Goal: Check status: Check status

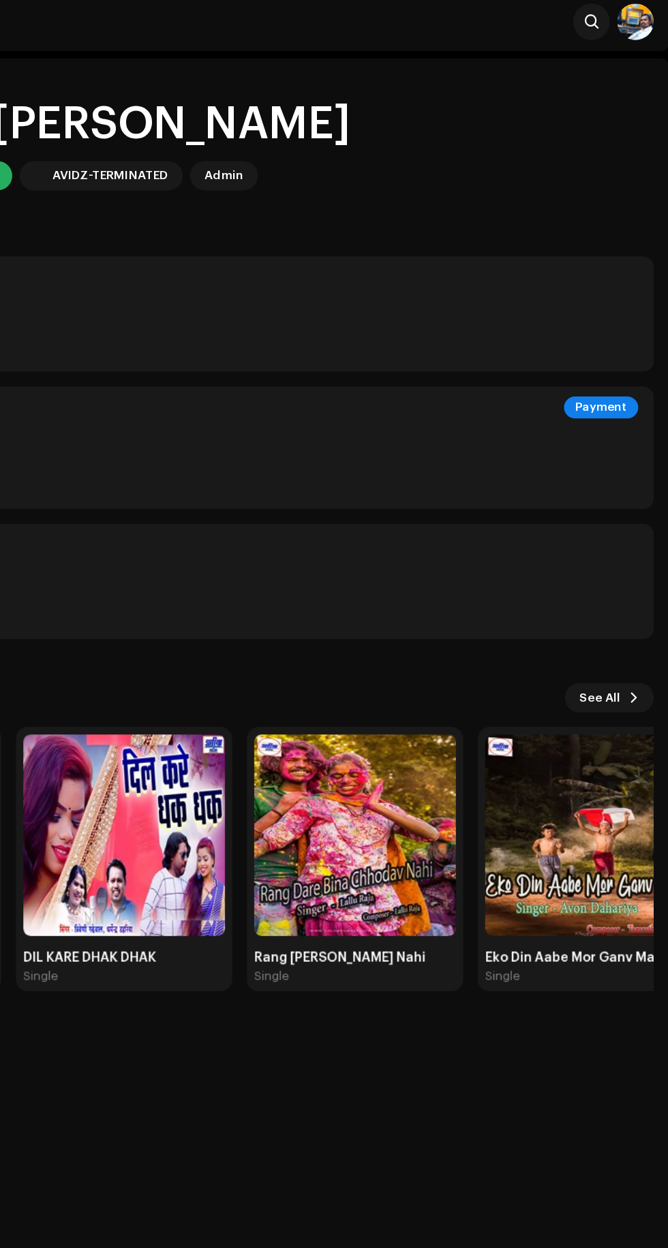
click at [543, 349] on div "-$144.24 Last update on [DATE]" at bounding box center [333, 351] width 623 height 44
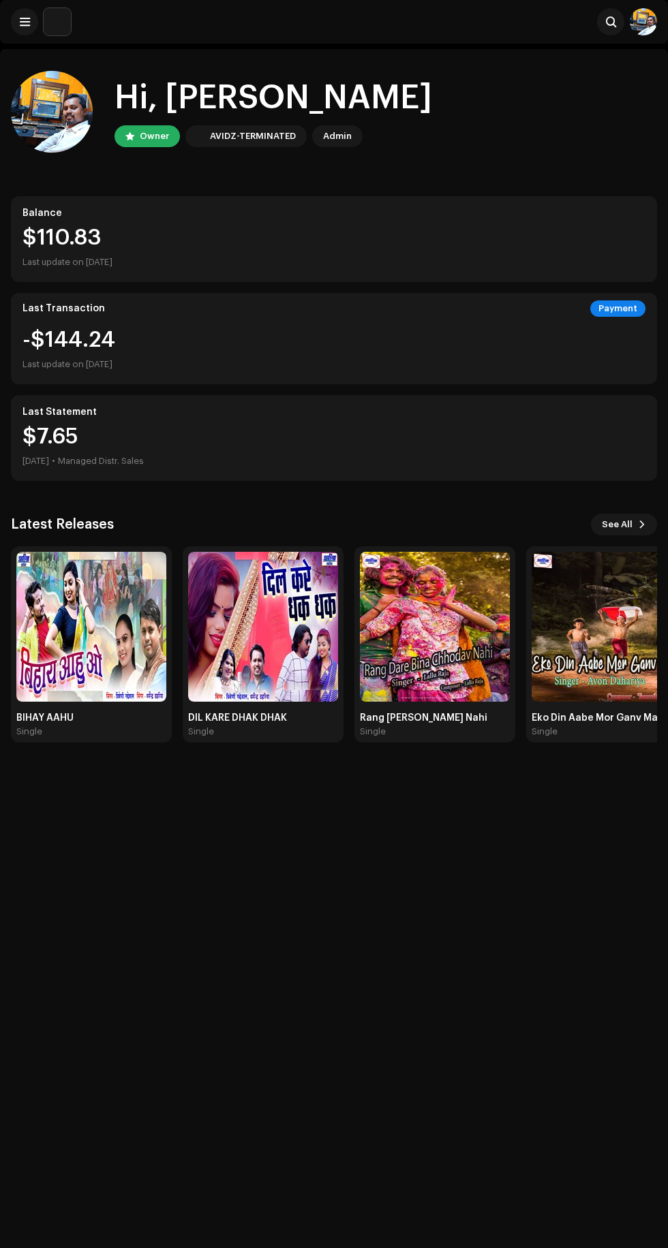
click at [227, 255] on div "Last update on [DATE]" at bounding box center [333, 262] width 623 height 16
click at [119, 263] on div "Last update on [DATE]" at bounding box center [333, 262] width 623 height 16
click at [245, 400] on div "Last Statement $7.65 [DATE] • Managed Distr. Sales" at bounding box center [334, 438] width 646 height 86
click at [131, 311] on div "Last Transaction Payment" at bounding box center [333, 308] width 623 height 16
click at [25, 25] on span at bounding box center [25, 21] width 10 height 11
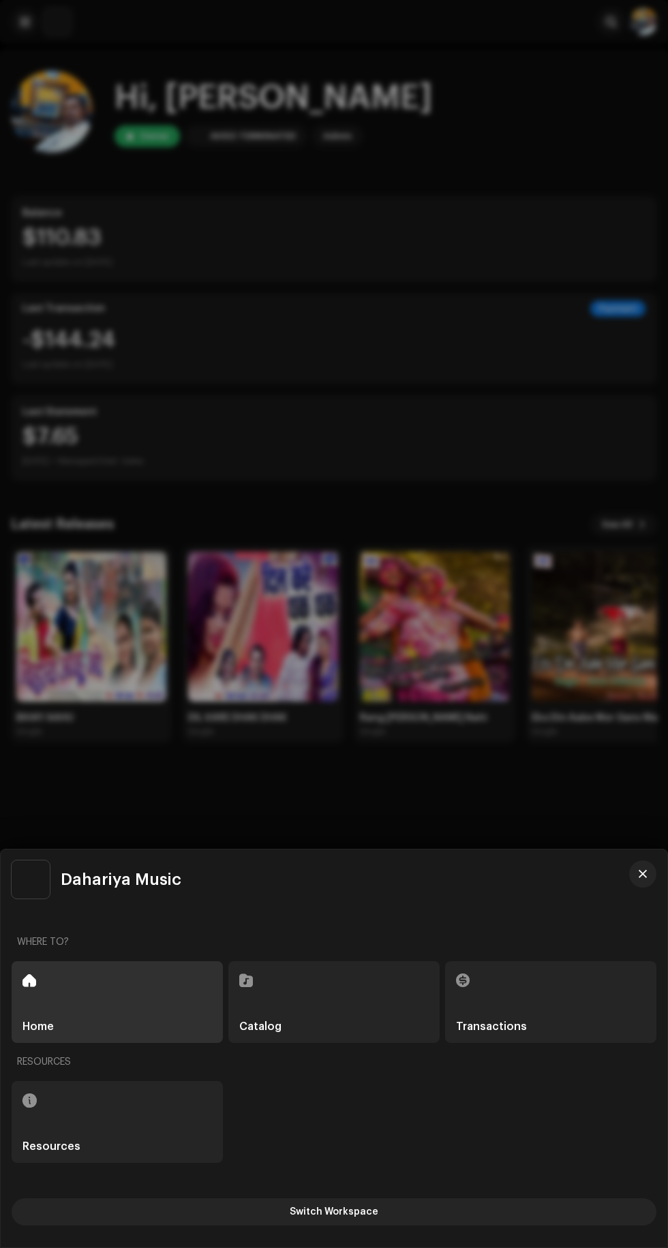
click at [488, 1024] on h5 "Transactions" at bounding box center [491, 1026] width 71 height 11
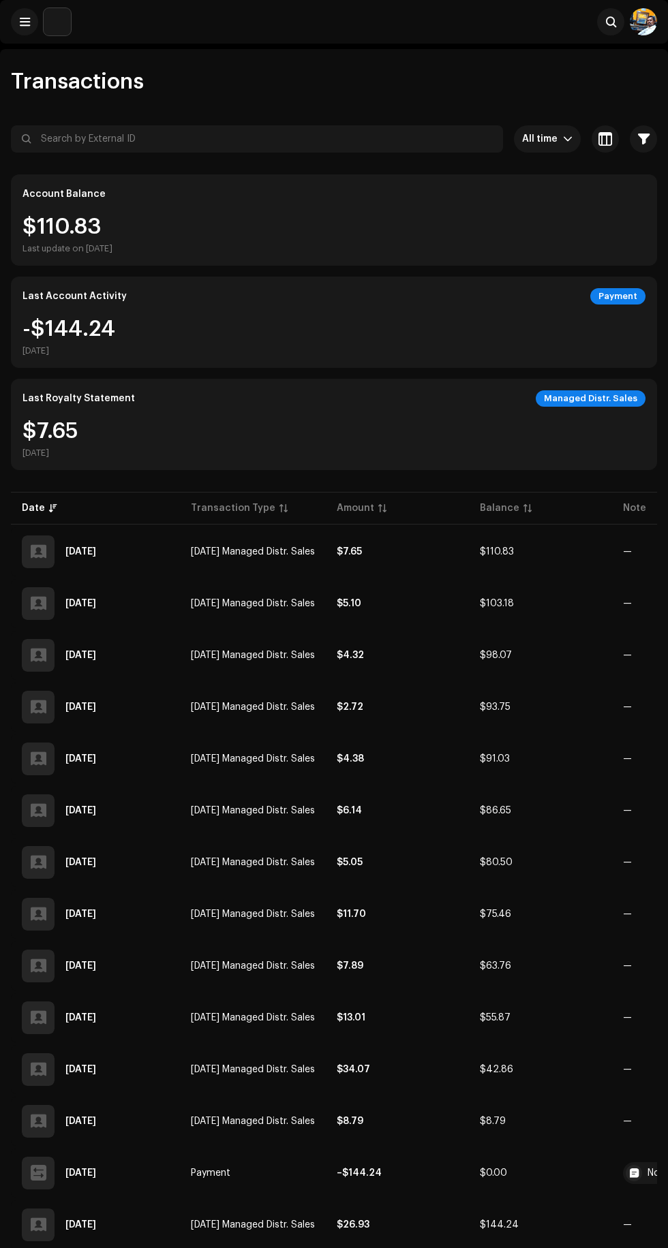
click at [626, 300] on div "Payment" at bounding box center [617, 296] width 55 height 16
click at [618, 295] on div "Payment" at bounding box center [617, 296] width 55 height 16
click at [506, 338] on div "-$144.24 [DATE]" at bounding box center [333, 337] width 623 height 38
click at [625, 297] on div "Payment" at bounding box center [617, 296] width 55 height 16
click at [44, 31] on img at bounding box center [57, 21] width 27 height 27
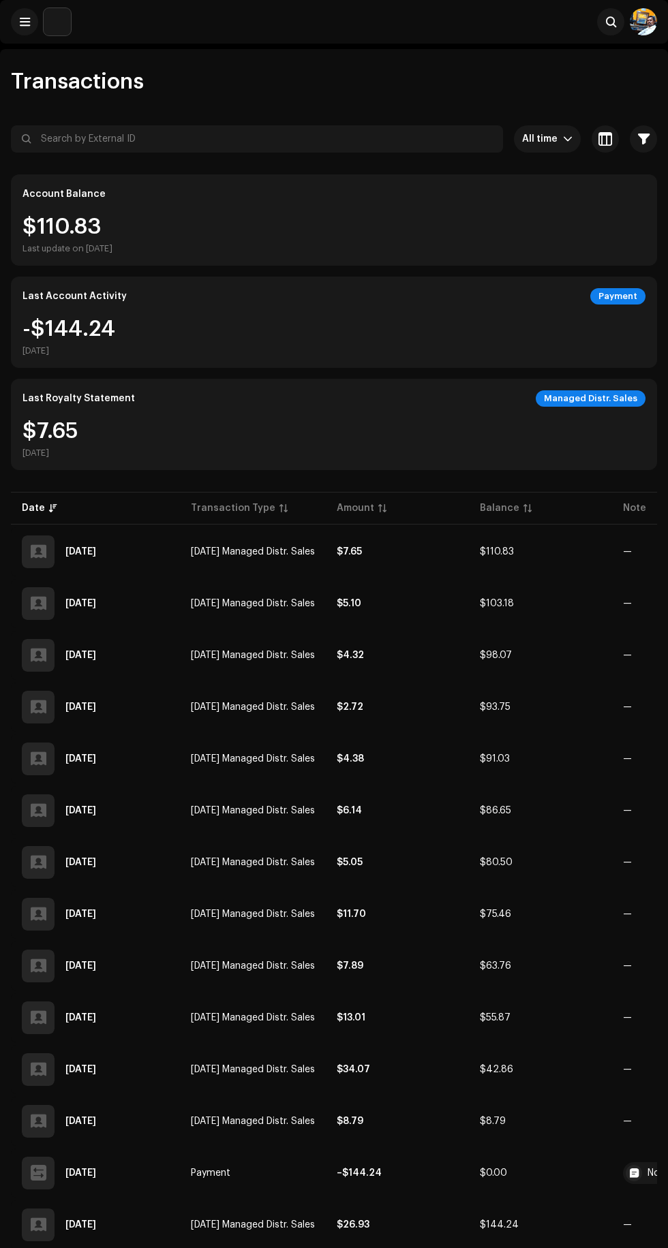
click at [52, 25] on img at bounding box center [57, 21] width 27 height 27
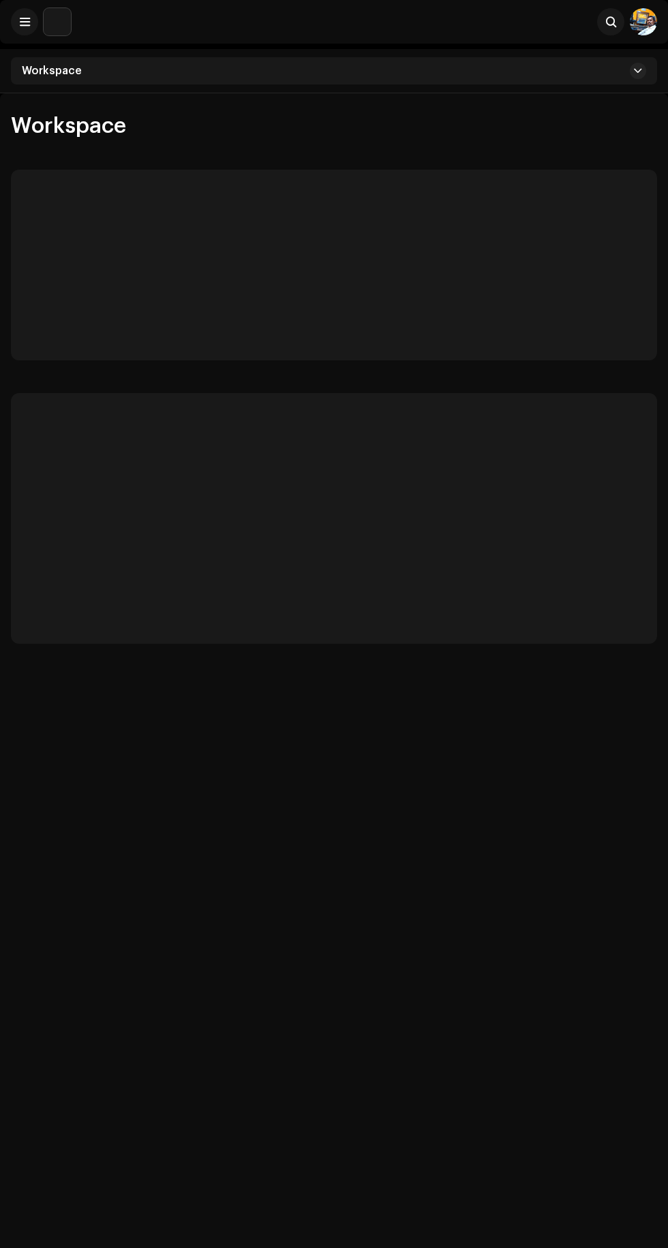
click at [50, 22] on img at bounding box center [57, 21] width 27 height 27
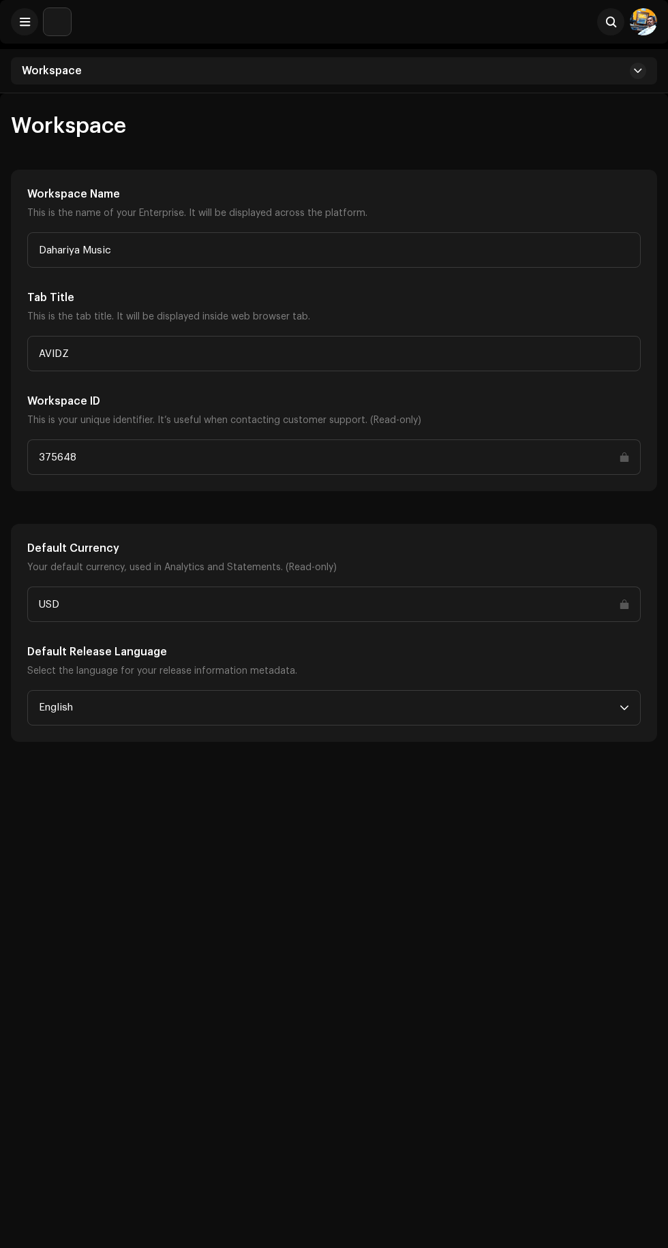
click at [25, 22] on span at bounding box center [25, 21] width 10 height 11
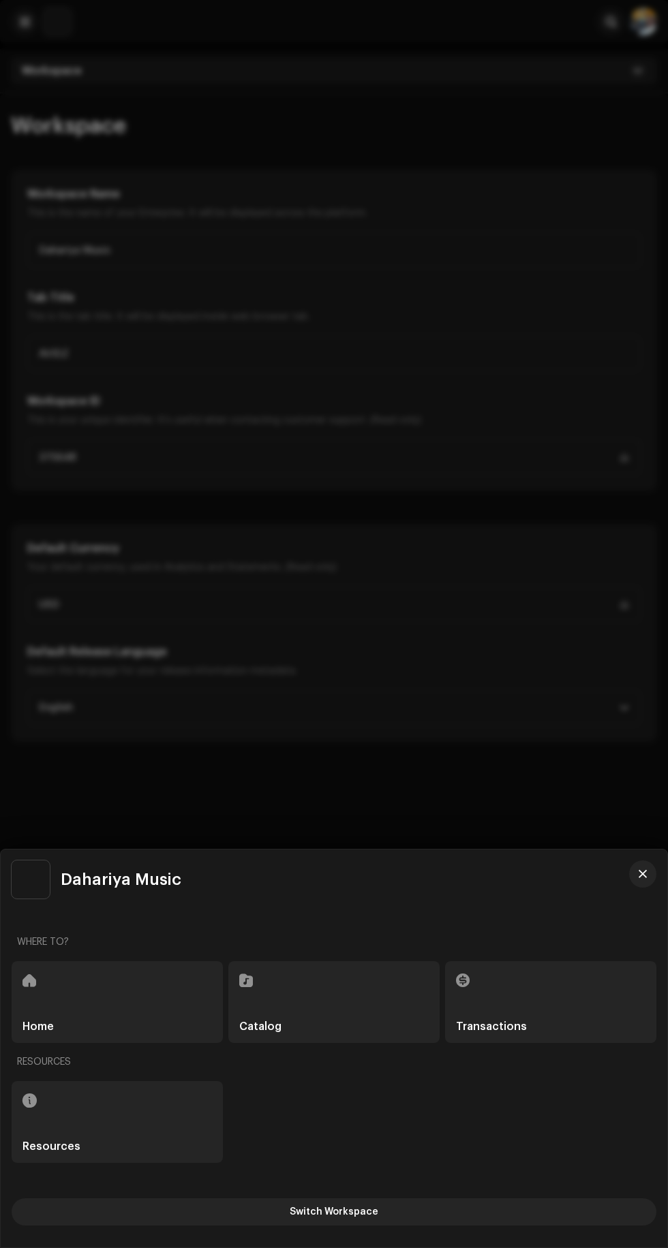
click at [520, 982] on div "Transactions" at bounding box center [550, 1002] width 211 height 82
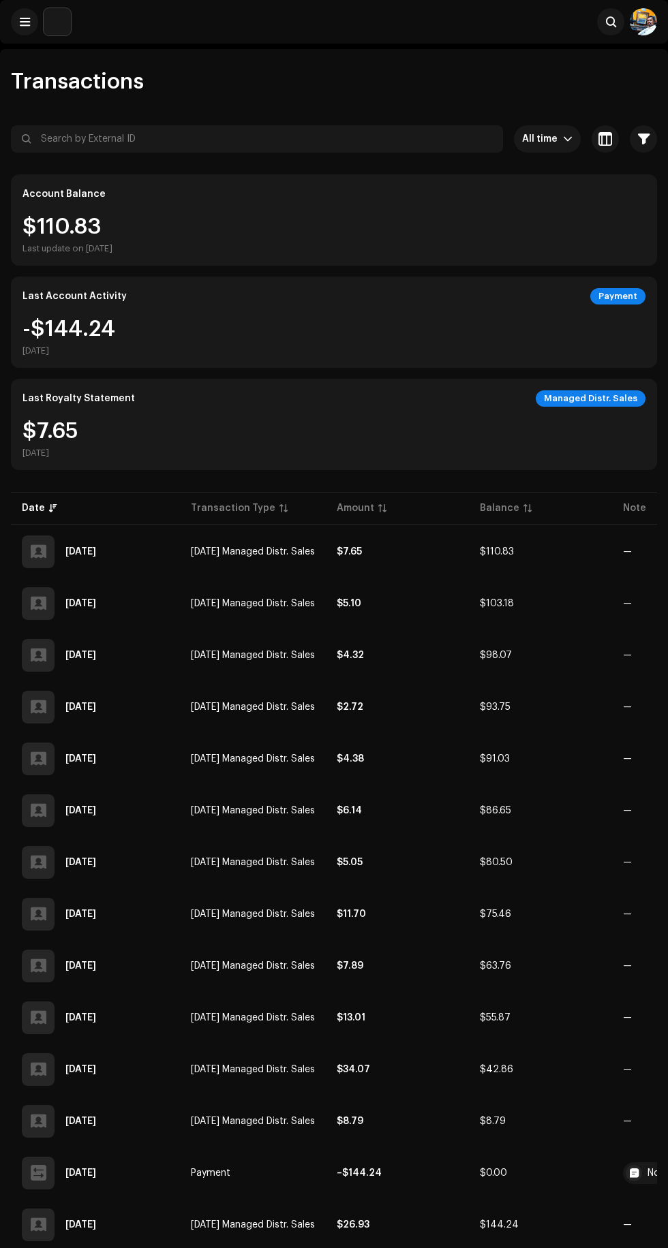
click at [540, 142] on span "All time" at bounding box center [542, 138] width 41 height 27
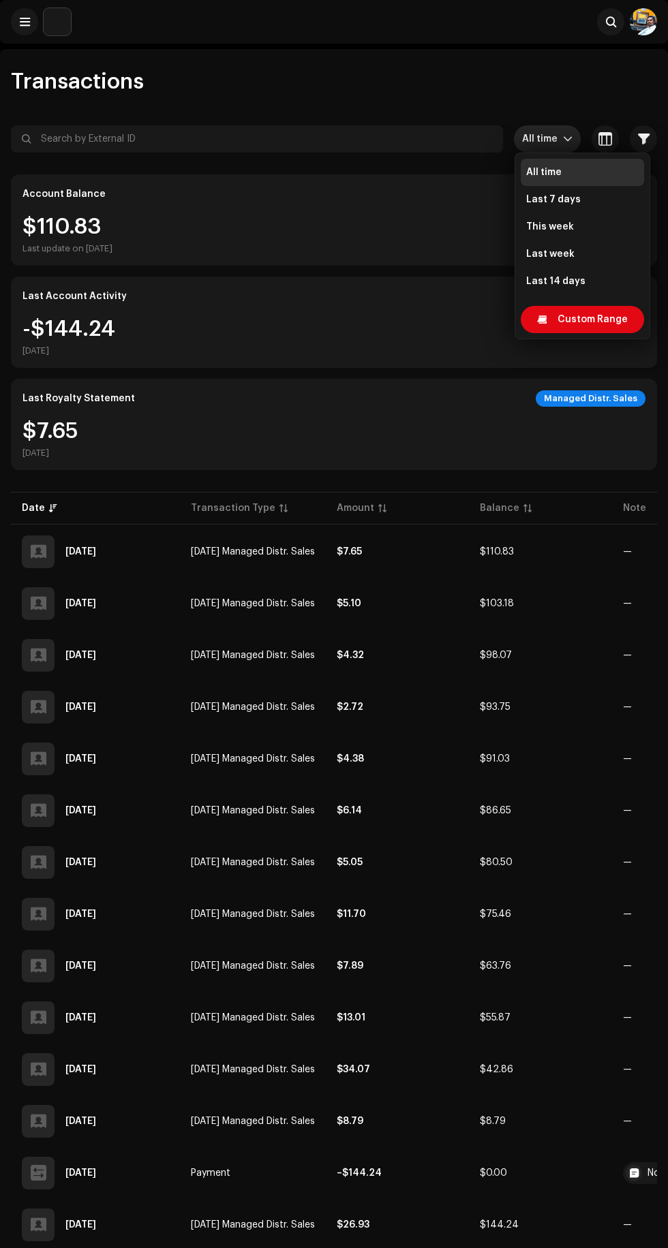
click at [489, 75] on div "Transactions" at bounding box center [334, 82] width 646 height 22
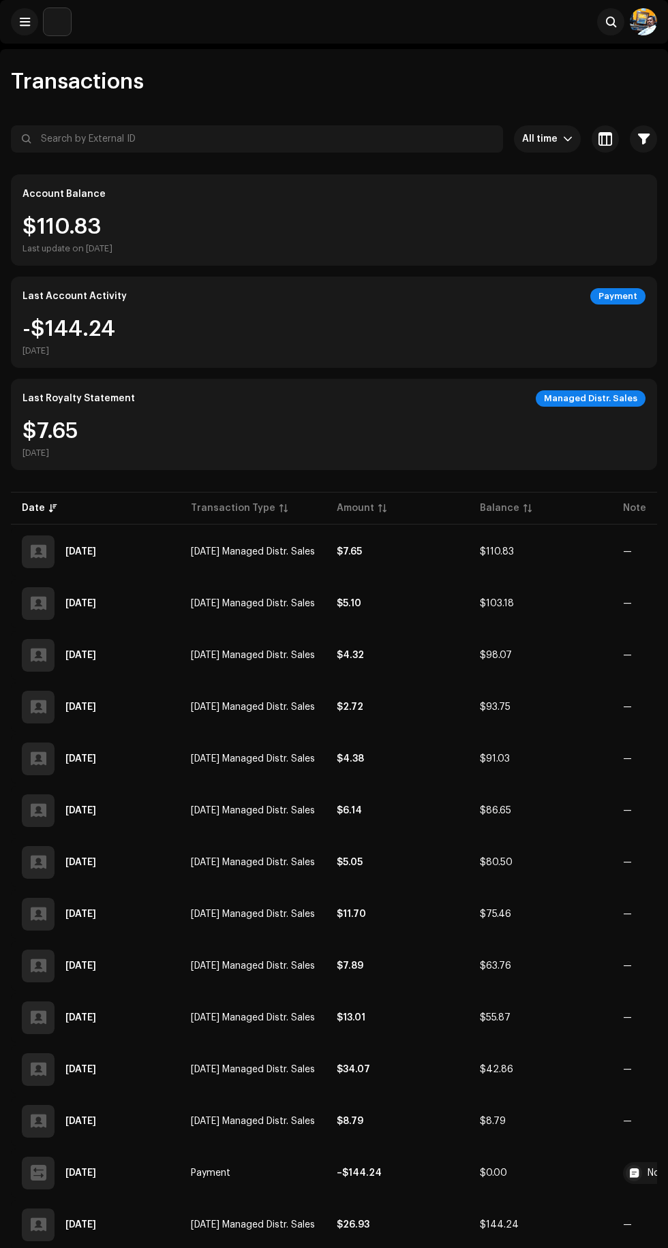
click at [50, 25] on img at bounding box center [57, 21] width 27 height 27
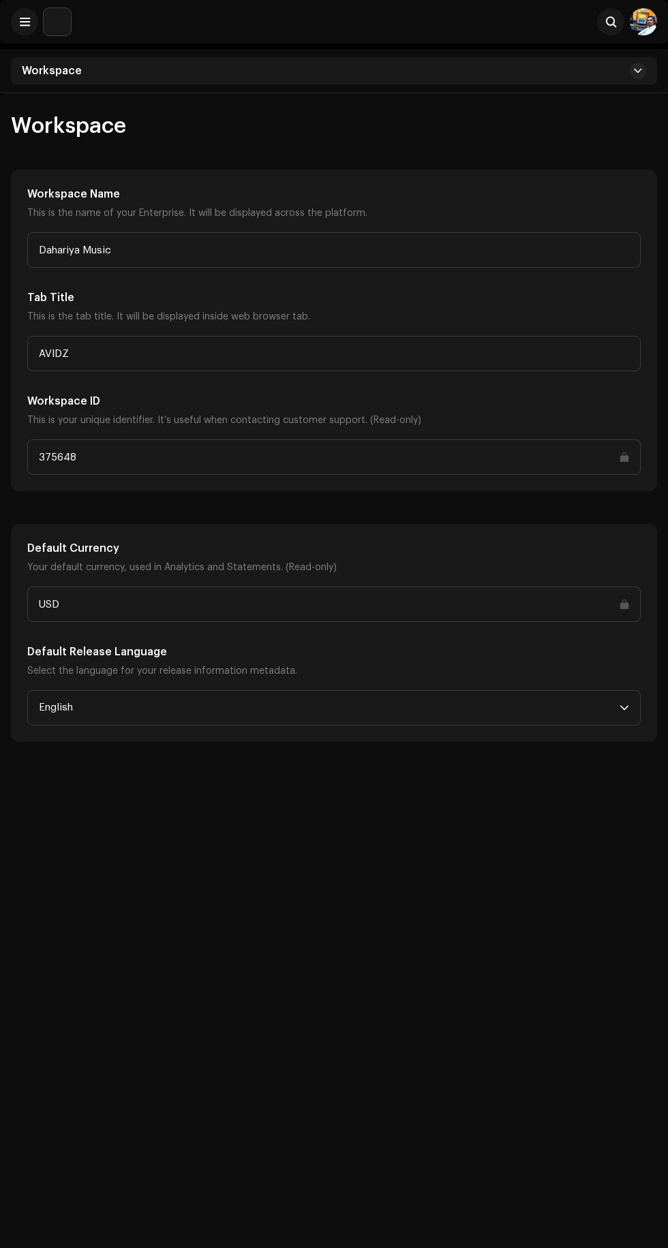
click at [25, 22] on span at bounding box center [25, 21] width 10 height 11
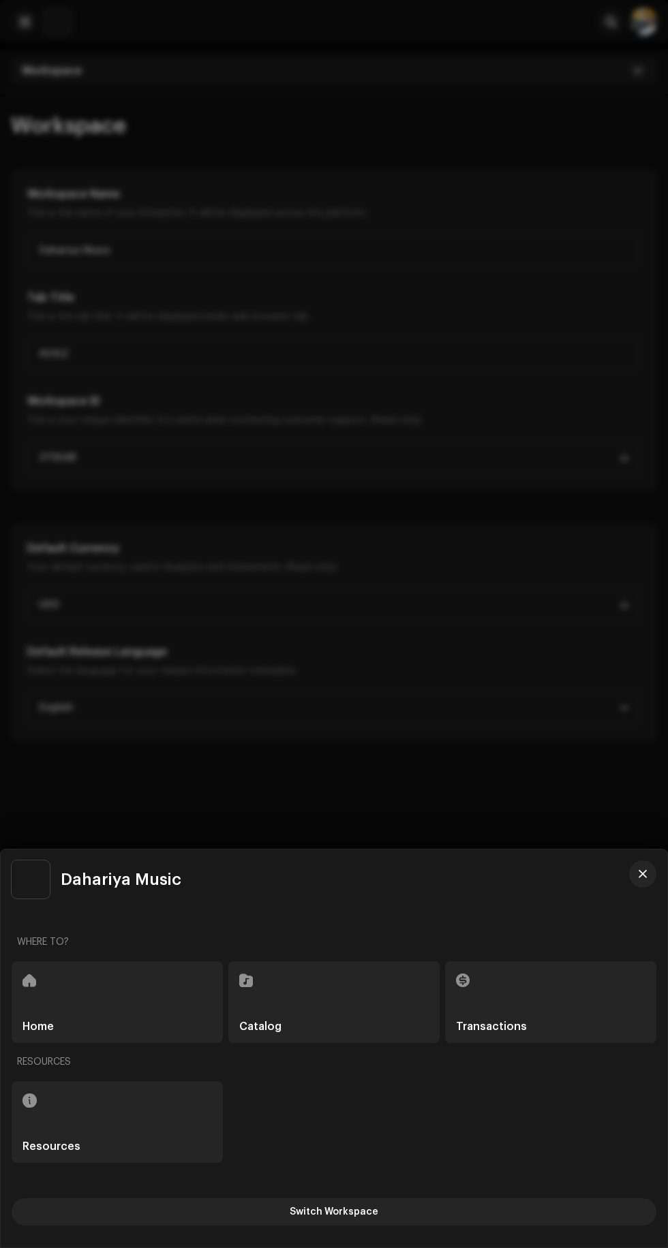
click at [388, 95] on div at bounding box center [334, 624] width 668 height 1248
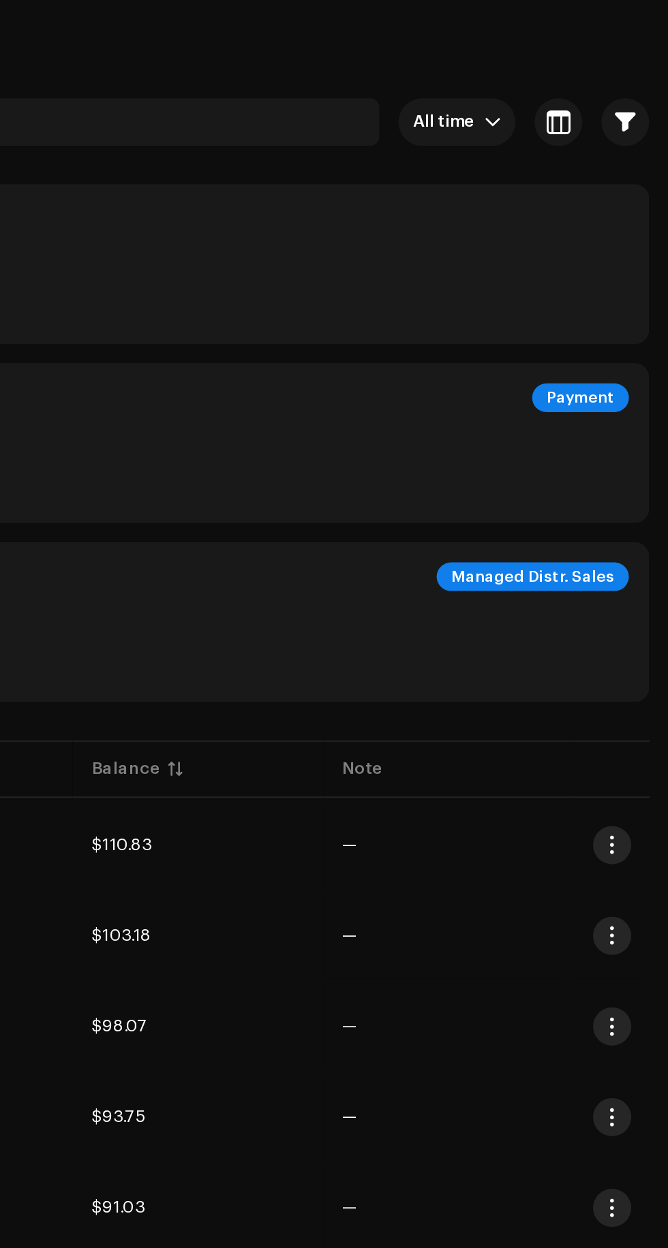
click at [604, 396] on div "Managed Distr. Sales" at bounding box center [591, 398] width 110 height 16
click at [578, 399] on div "Managed Distr. Sales" at bounding box center [591, 398] width 110 height 16
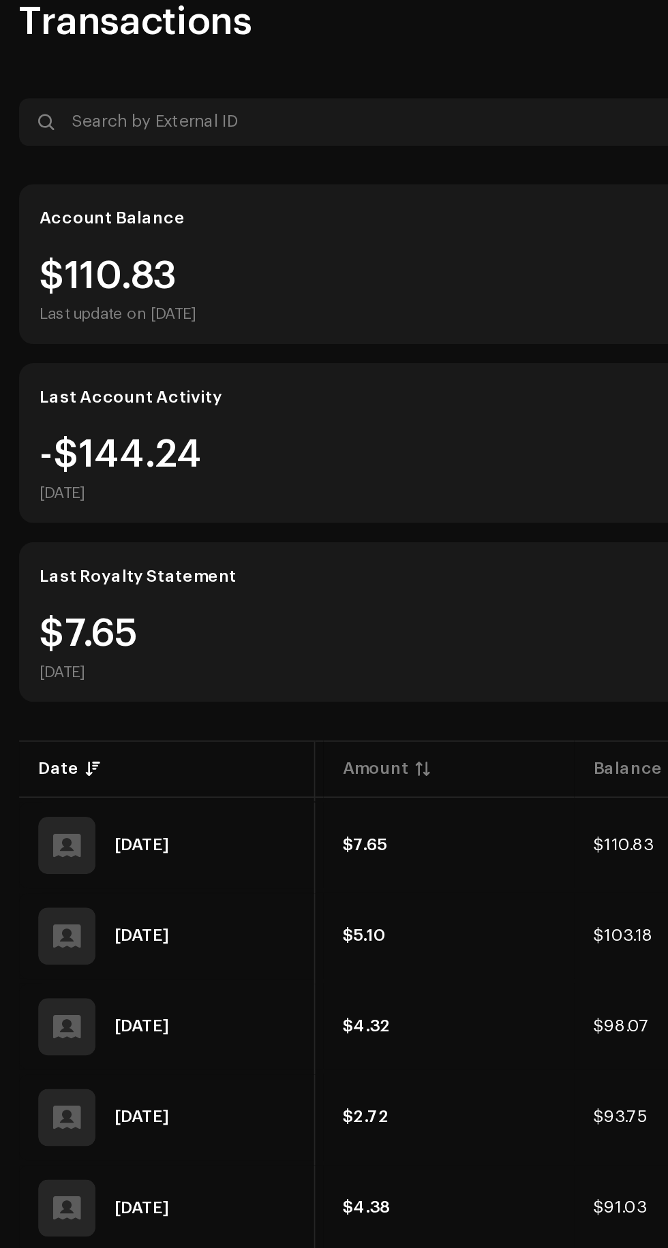
click at [102, 296] on div "Last Account Activity" at bounding box center [74, 296] width 104 height 11
click at [63, 347] on div "[DATE]" at bounding box center [68, 350] width 93 height 11
click at [81, 333] on div "-$144.24 [DATE]" at bounding box center [68, 337] width 93 height 38
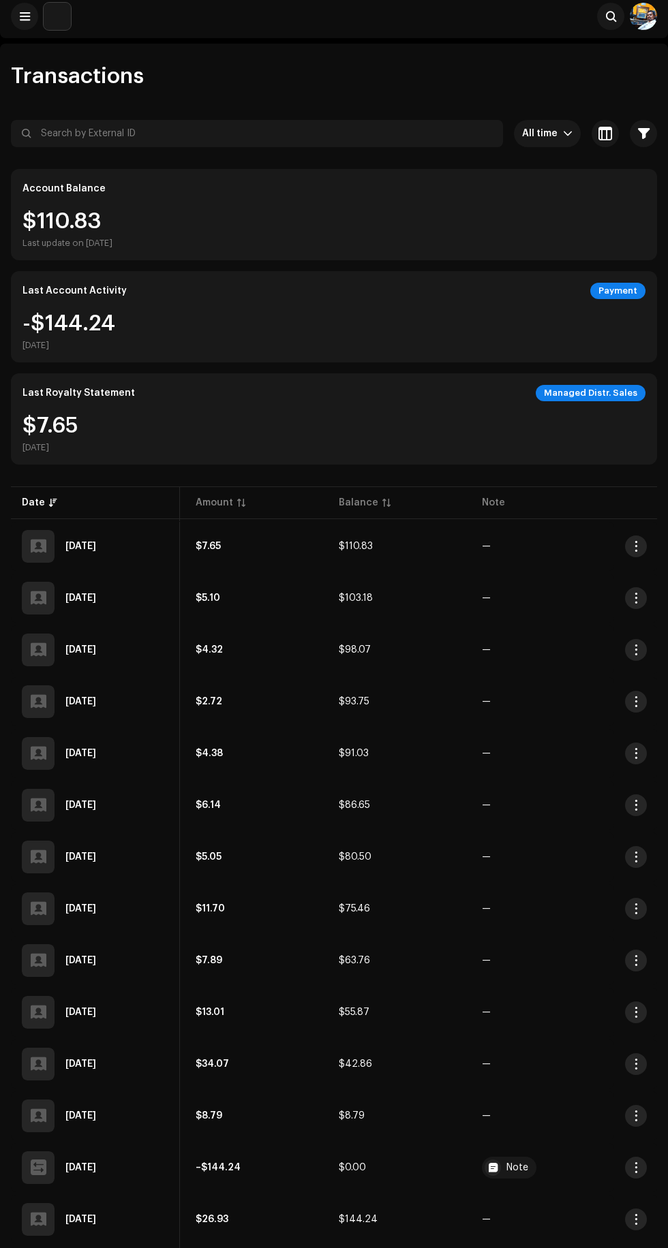
scroll to position [5, 0]
click at [50, 13] on img at bounding box center [57, 16] width 27 height 27
